Goal: Information Seeking & Learning: Learn about a topic

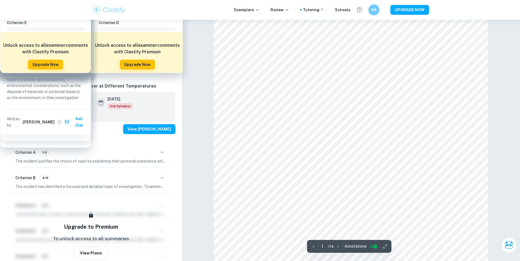
scroll to position [27, 0]
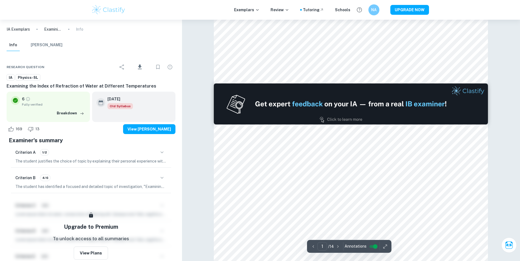
type input "2"
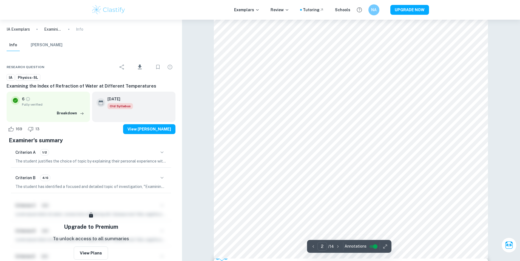
scroll to position [521, 0]
type input "6"
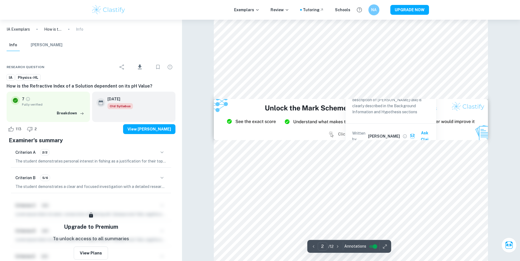
type input "3"
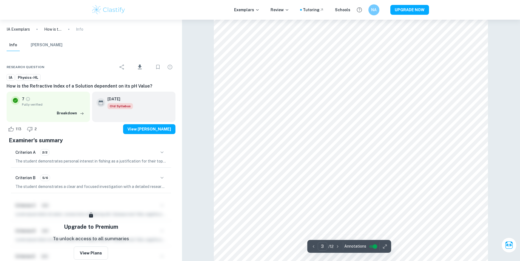
scroll to position [877, 0]
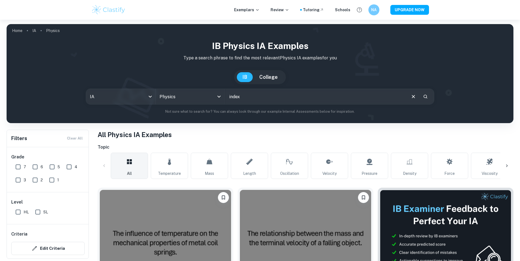
type input "index of refraction"
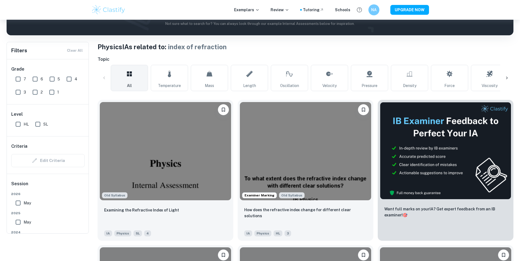
scroll to position [137, 0]
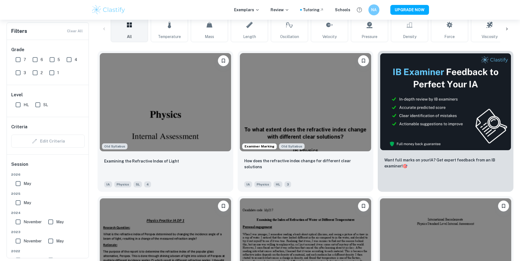
click at [19, 64] on input "7" at bounding box center [18, 59] width 11 height 11
checkbox input "true"
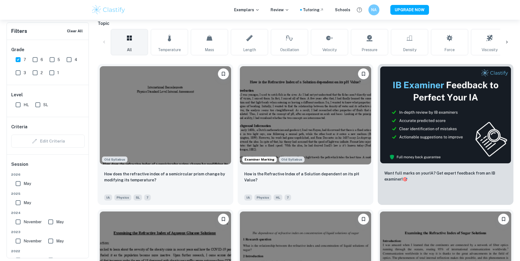
click at [157, 125] on img at bounding box center [165, 115] width 131 height 98
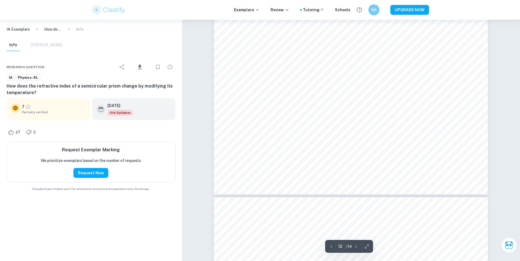
scroll to position [4276, 0]
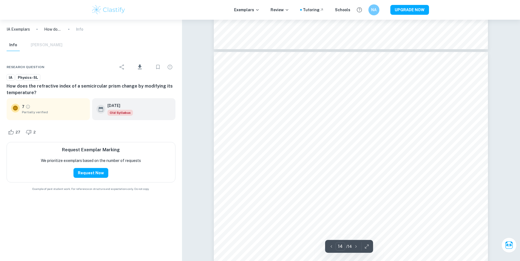
type input "13"
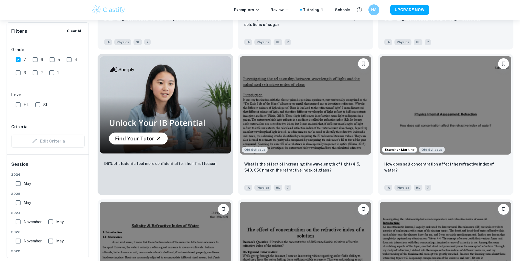
scroll to position [439, 0]
click at [314, 152] on img at bounding box center [305, 105] width 131 height 98
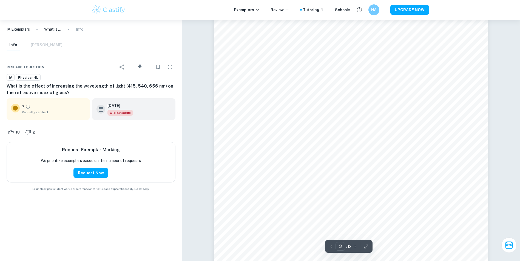
scroll to position [987, 0]
type input "4"
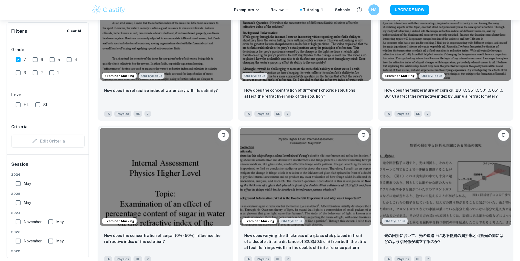
scroll to position [630, 0]
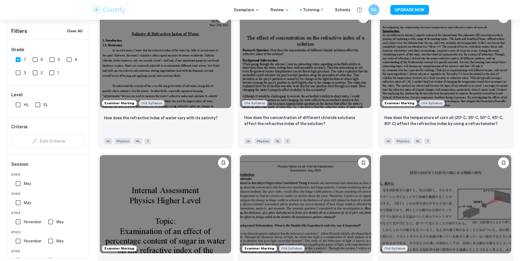
click at [445, 67] on img at bounding box center [445, 59] width 131 height 98
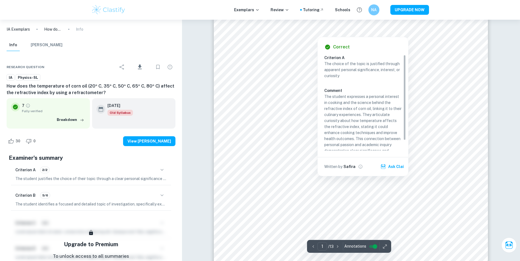
scroll to position [110, 0]
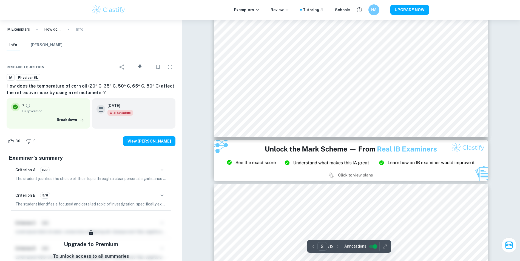
type input "3"
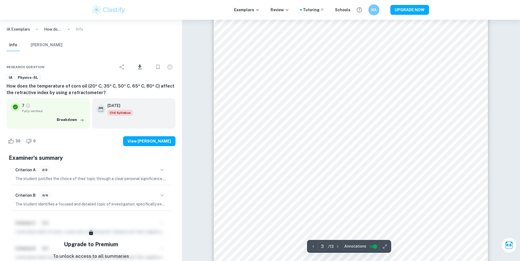
scroll to position [850, 0]
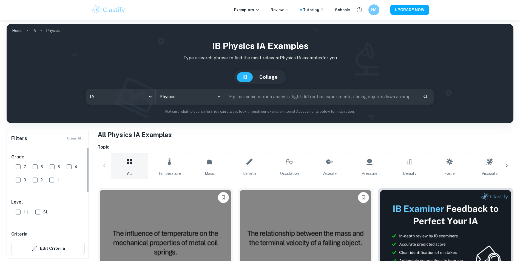
click at [20, 168] on input "7" at bounding box center [18, 167] width 11 height 11
checkbox input "true"
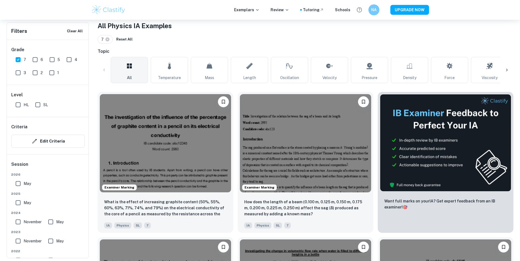
scroll to position [82, 0]
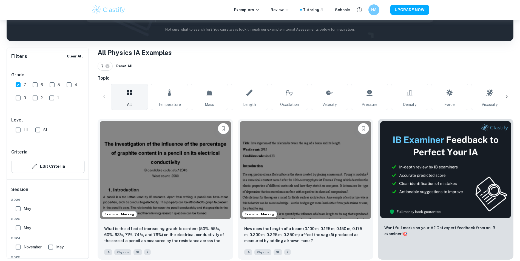
click at [504, 99] on div at bounding box center [506, 96] width 13 height 13
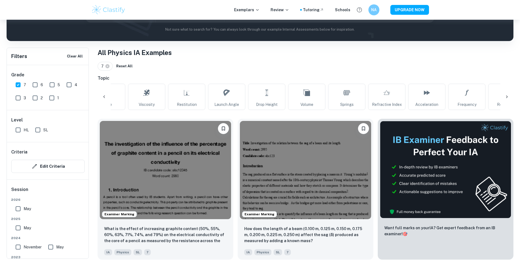
scroll to position [0, 367]
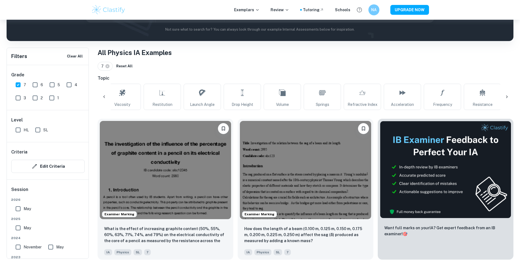
click at [103, 99] on icon at bounding box center [103, 96] width 5 height 5
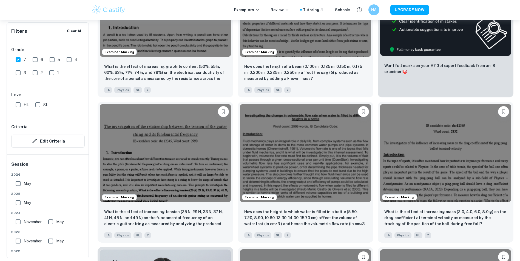
scroll to position [247, 0]
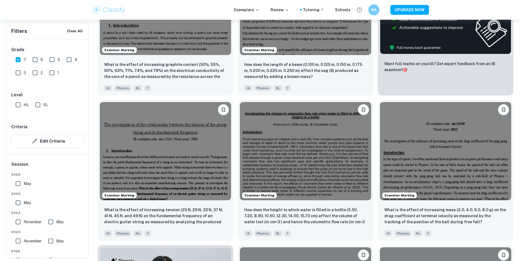
click at [398, 149] on img at bounding box center [445, 151] width 131 height 98
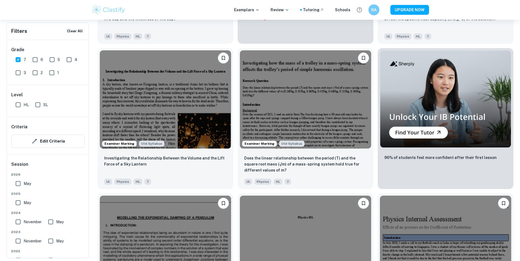
scroll to position [1919, 0]
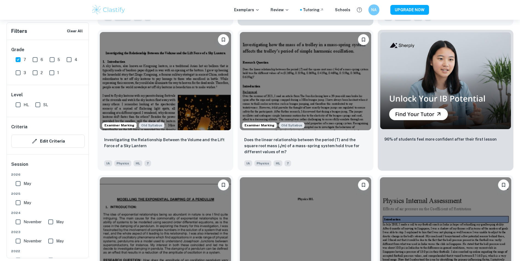
click at [163, 64] on img at bounding box center [165, 81] width 131 height 98
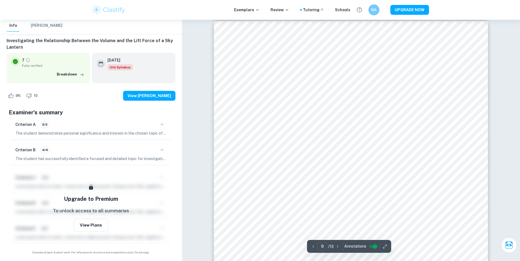
scroll to position [2988, 0]
type input "10"
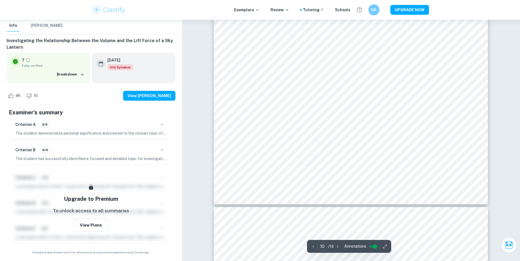
scroll to position [3563, 0]
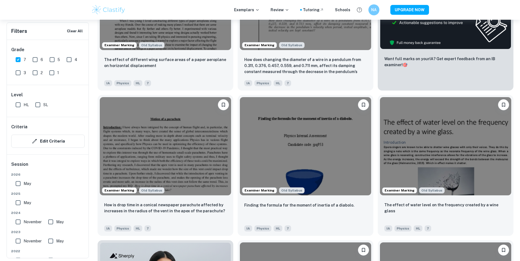
scroll to position [2631, 0]
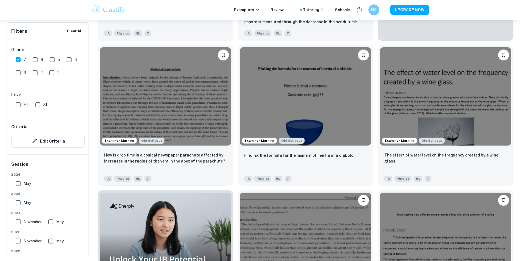
click at [415, 107] on img at bounding box center [445, 96] width 131 height 98
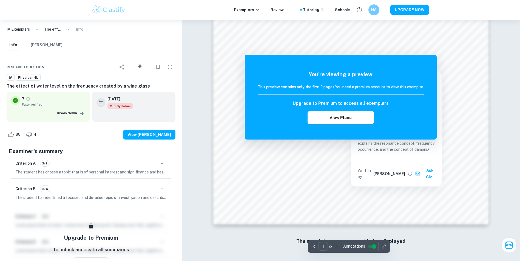
scroll to position [579, 0]
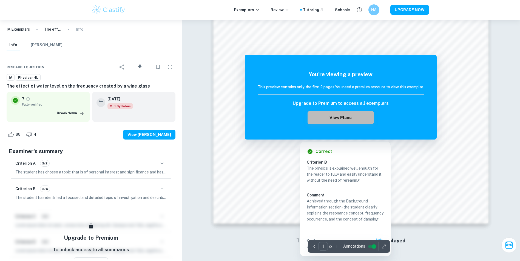
click at [332, 119] on button "View Plans" at bounding box center [341, 117] width 66 height 13
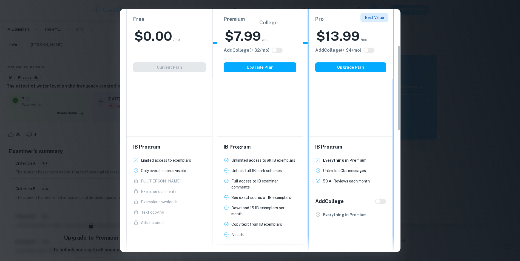
scroll to position [0, 0]
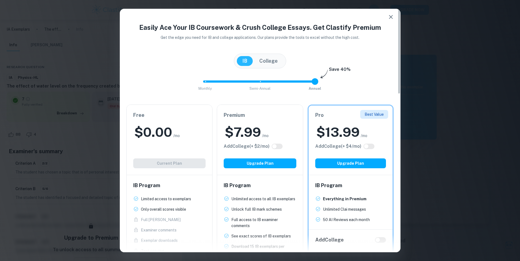
click at [394, 18] on icon "button" at bounding box center [391, 17] width 7 height 7
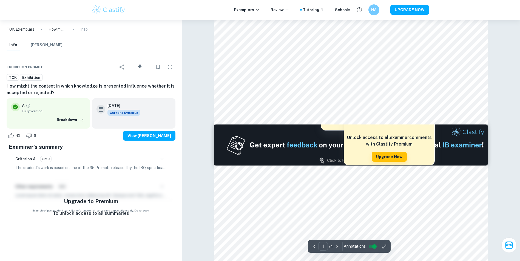
type input "2"
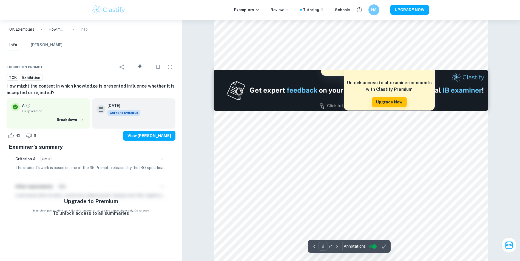
scroll to position [356, 0]
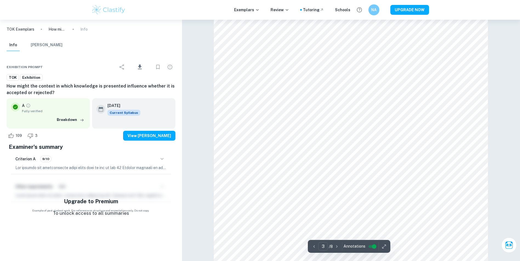
scroll to position [823, 0]
type input "6"
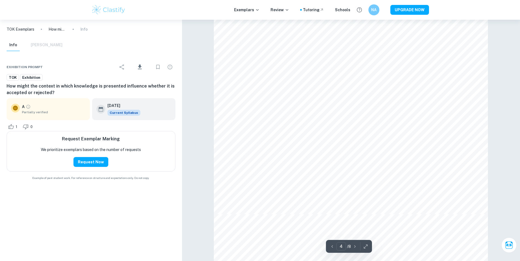
scroll to position [1316, 0]
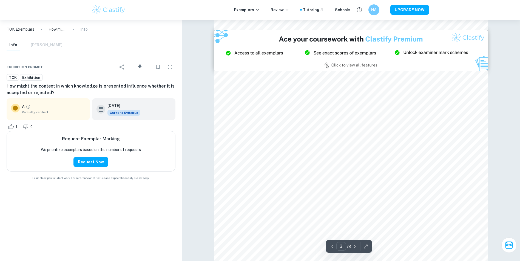
type input "2"
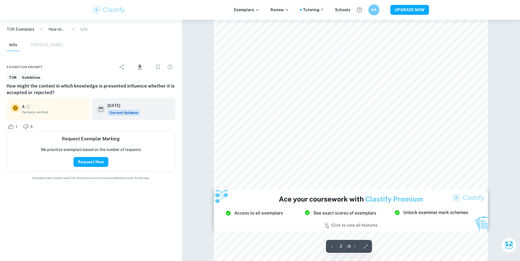
scroll to position [439, 0]
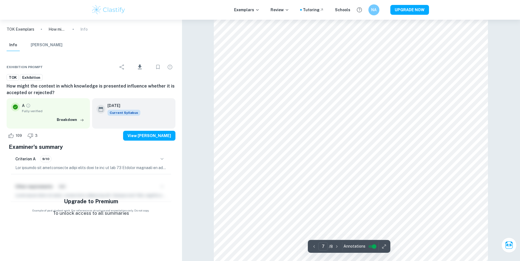
scroll to position [2220, 0]
type input "6"
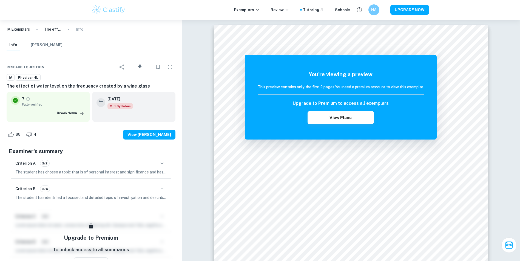
scroll to position [579, 0]
